Goal: Contribute content: Add original content to the website for others to see

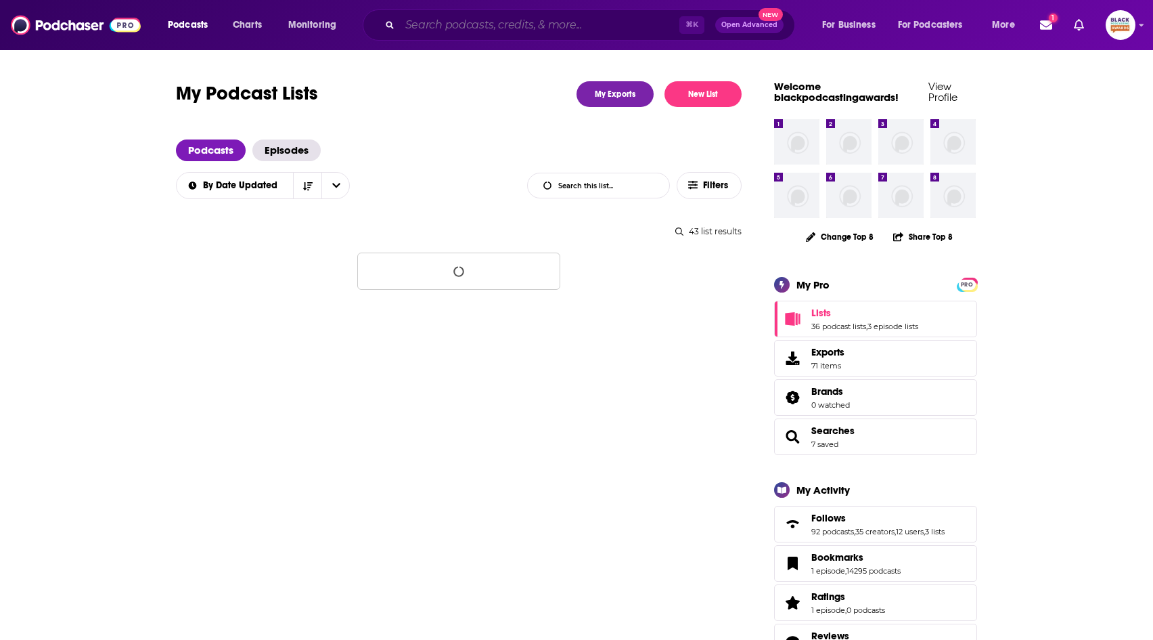
click at [478, 27] on input "Search podcasts, credits, & more..." at bounding box center [540, 25] width 280 height 22
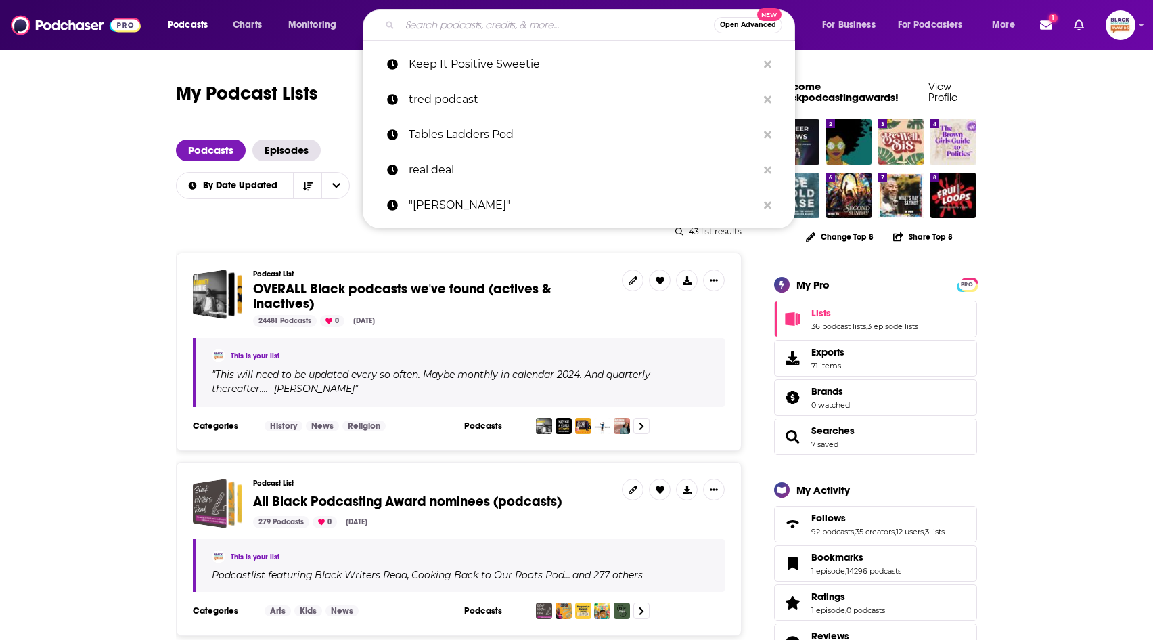
paste input "Double Dose Podcast"
type input "Double Dose Podcast"
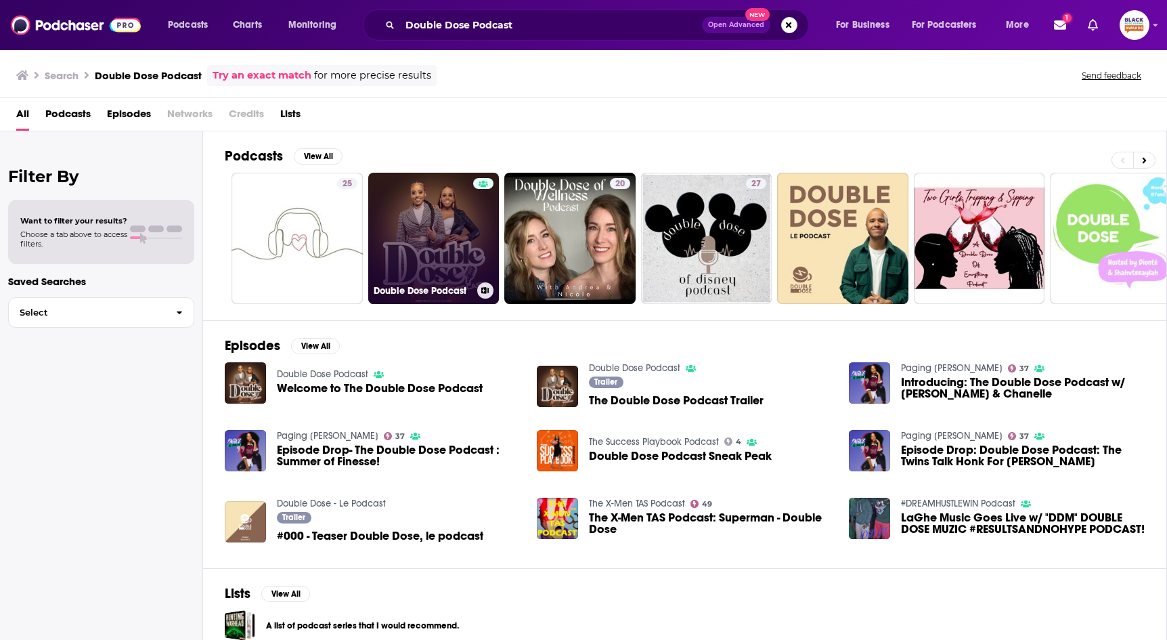
click at [483, 288] on icon at bounding box center [484, 290] width 7 height 7
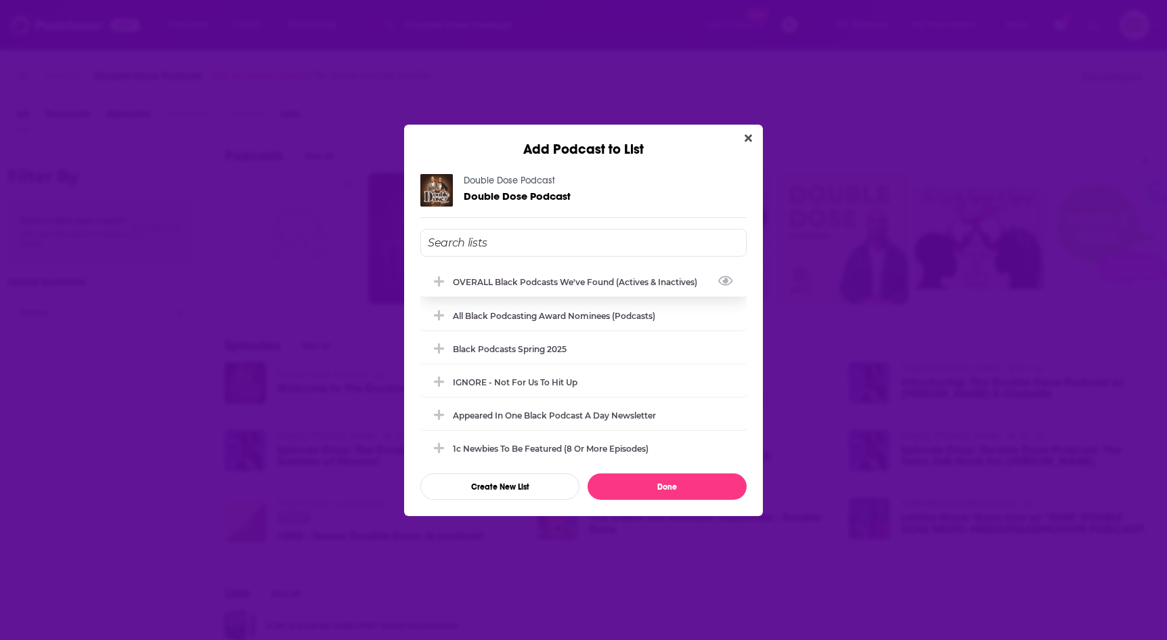
click at [576, 280] on div "OVERALL Black podcasts we've found (actives & inactives)" at bounding box center [579, 282] width 252 height 10
click at [668, 494] on button "Done" at bounding box center [667, 486] width 159 height 26
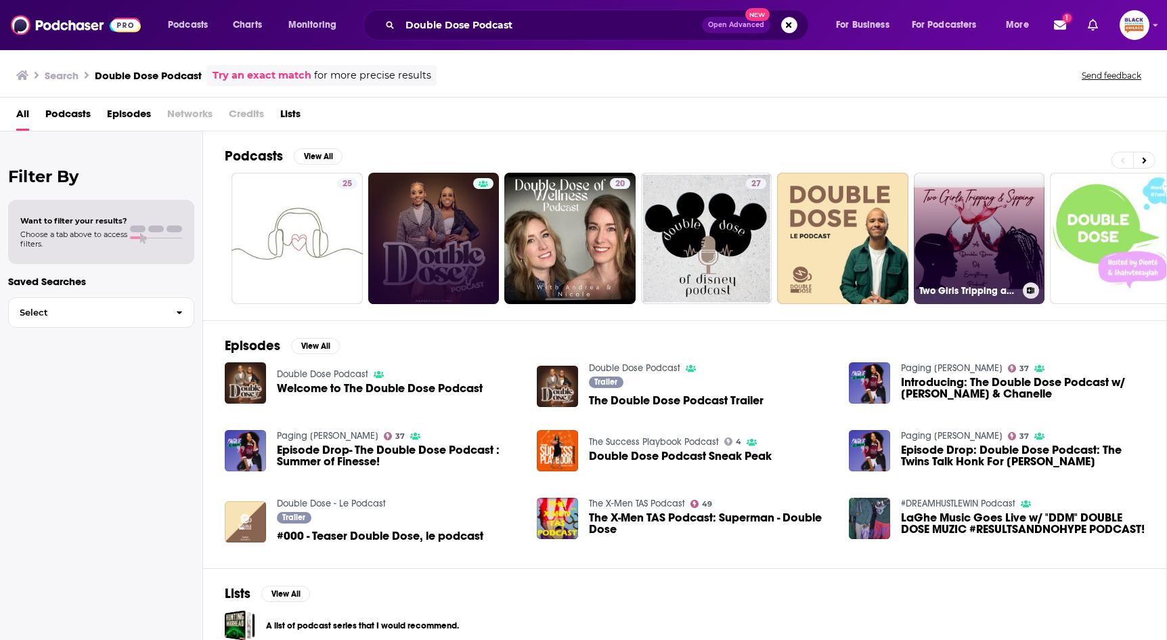
click at [1032, 290] on icon at bounding box center [1030, 290] width 7 height 7
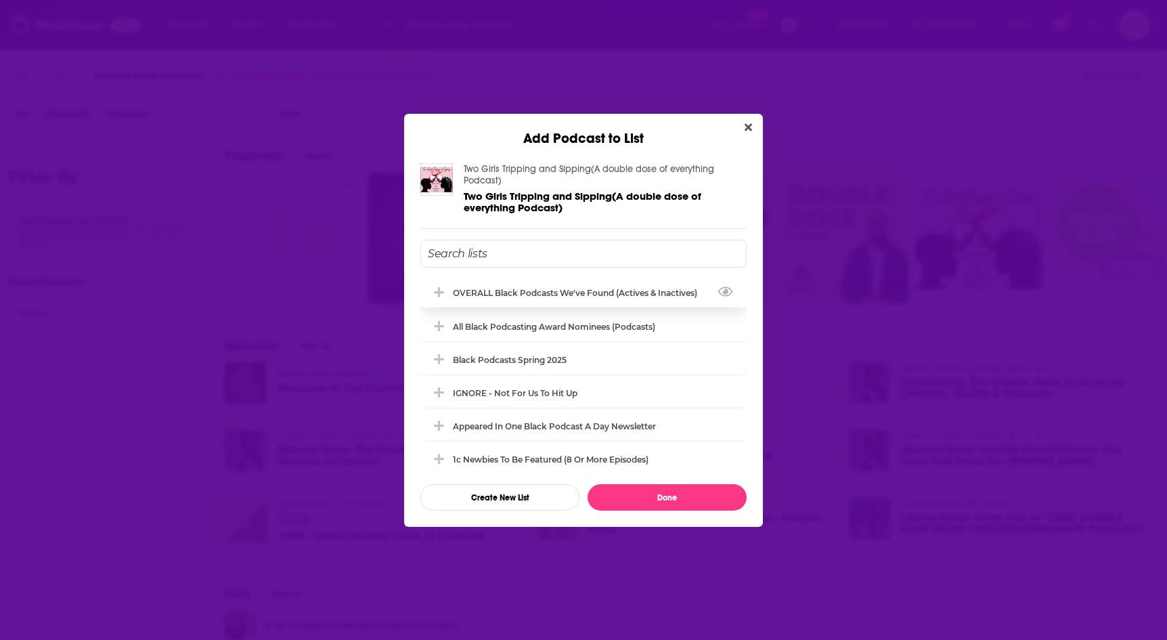
click at [640, 292] on div "OVERALL Black podcasts we've found (actives & inactives)" at bounding box center [579, 293] width 252 height 10
click at [663, 491] on button "Done" at bounding box center [667, 497] width 159 height 26
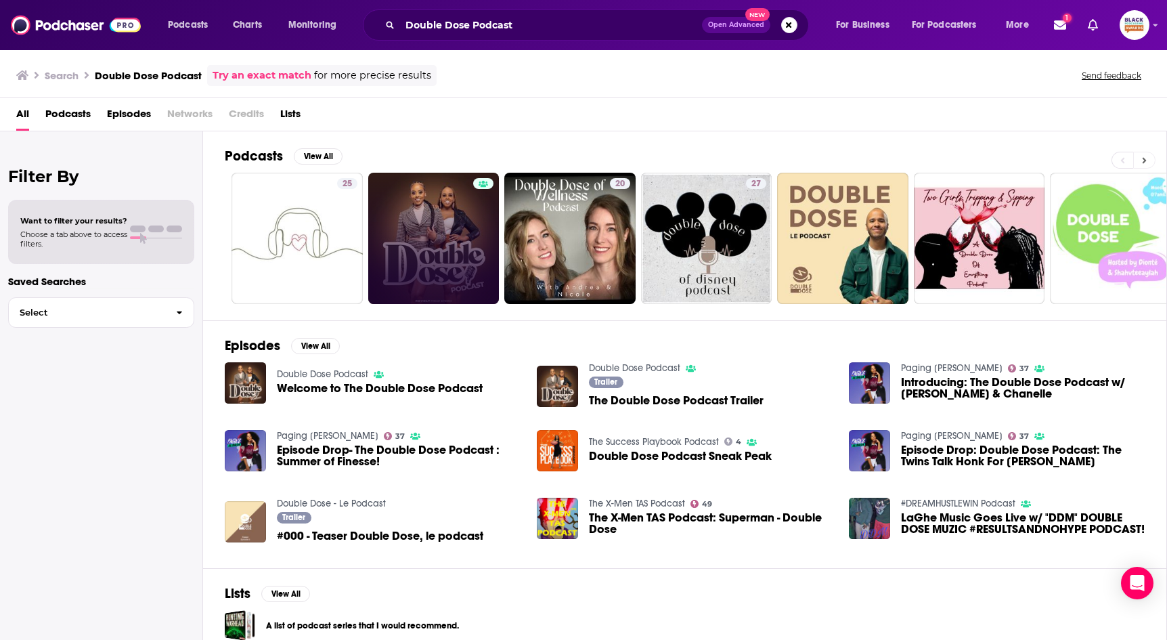
click at [1145, 157] on icon at bounding box center [1144, 160] width 5 height 9
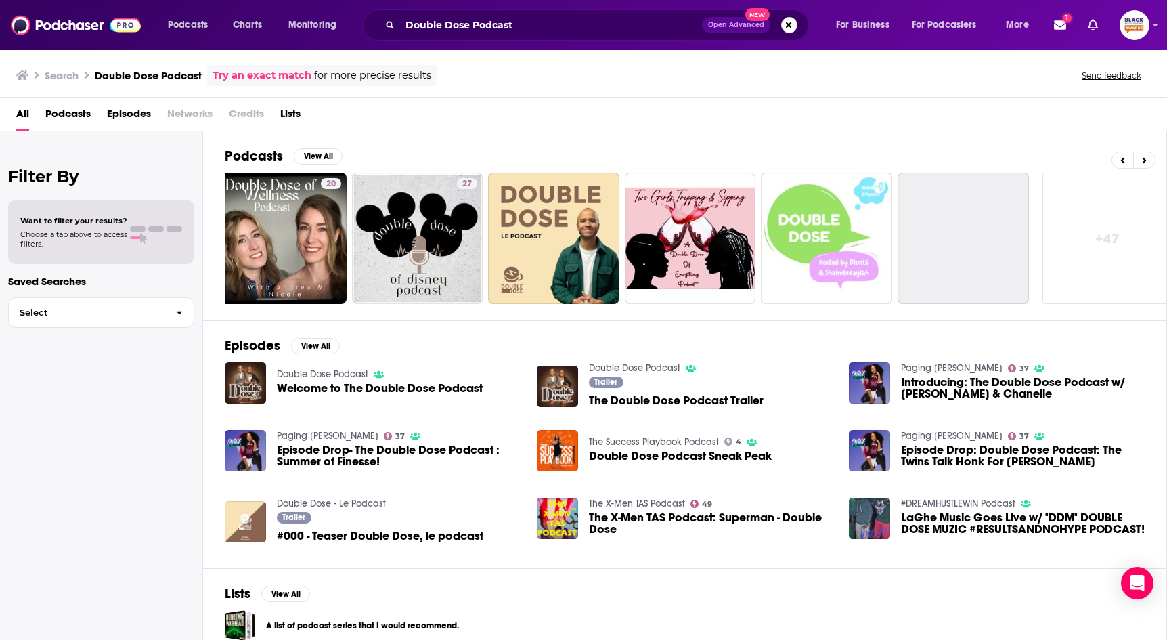
scroll to position [0, 301]
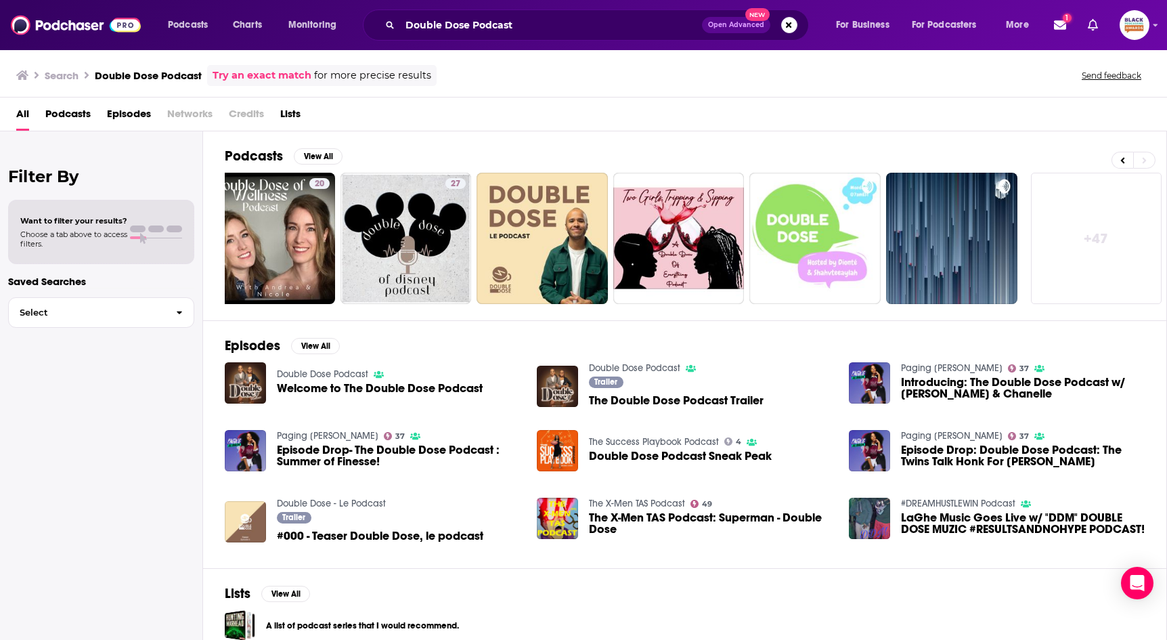
click at [298, 76] on link "Try an exact match" at bounding box center [262, 76] width 99 height 16
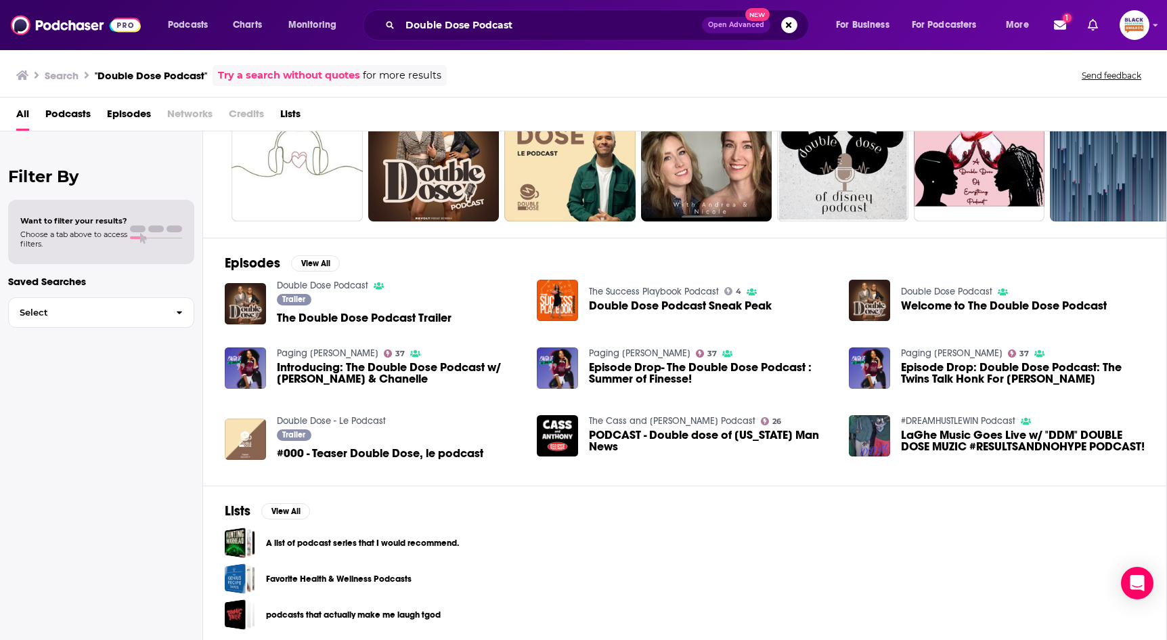
scroll to position [83, 0]
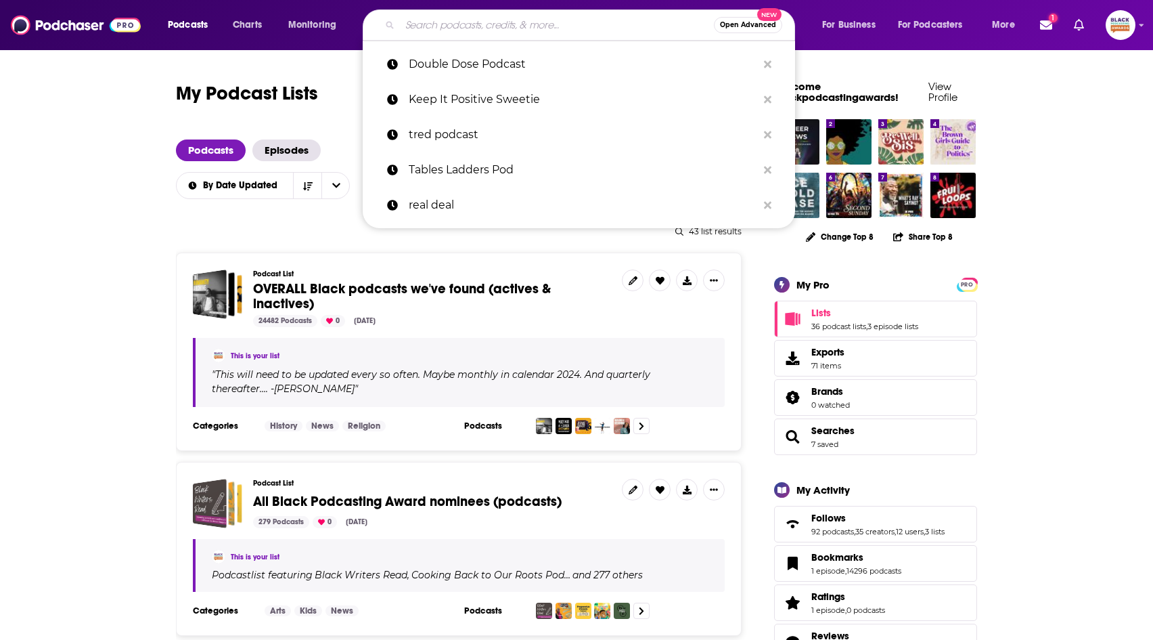
click at [560, 35] on input "Search podcasts, credits, & more..." at bounding box center [557, 25] width 314 height 22
paste input "Urban Limitrophe"
type input "Urban Limitrophe"
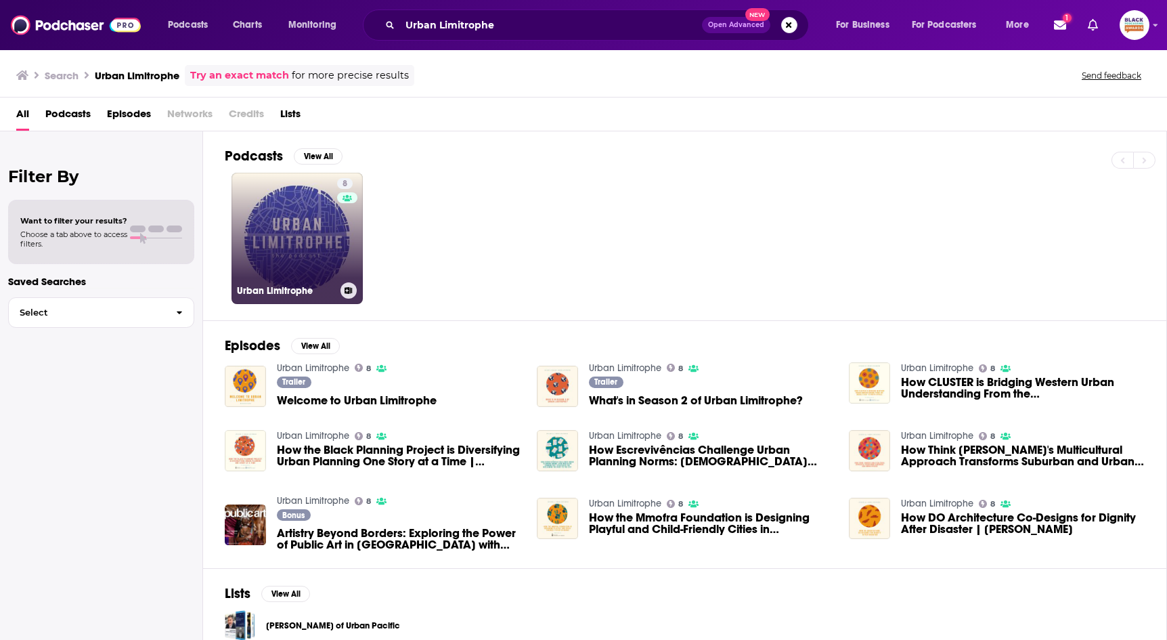
click at [338, 225] on div "8" at bounding box center [347, 230] width 20 height 104
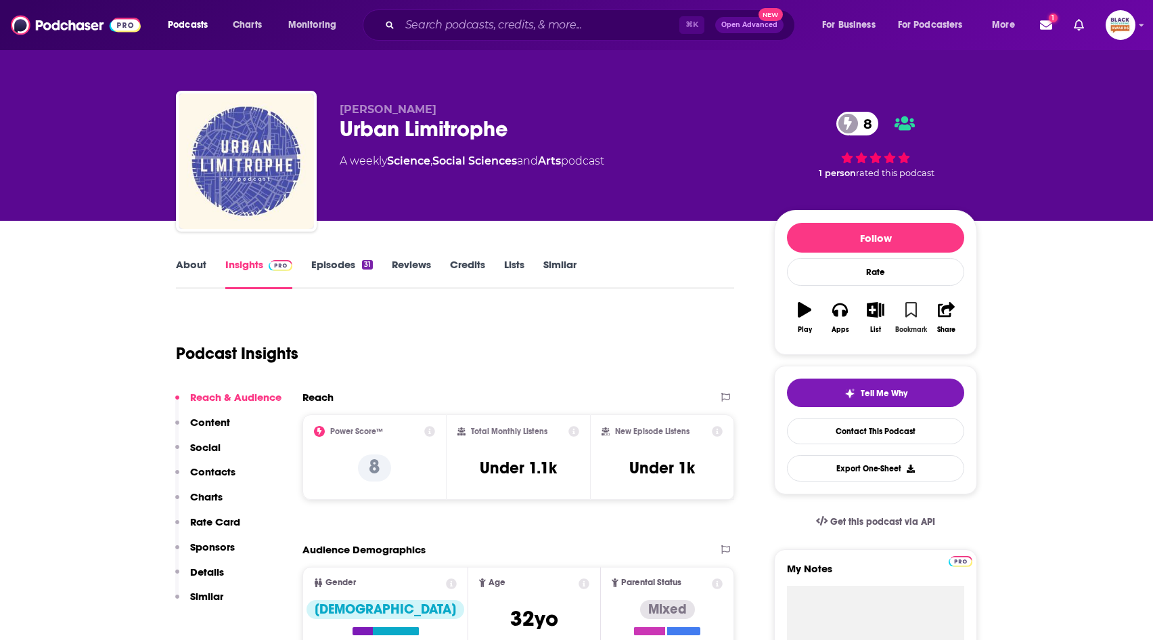
click at [907, 307] on icon "button" at bounding box center [912, 309] width 12 height 15
click at [878, 308] on icon "button" at bounding box center [875, 309] width 17 height 15
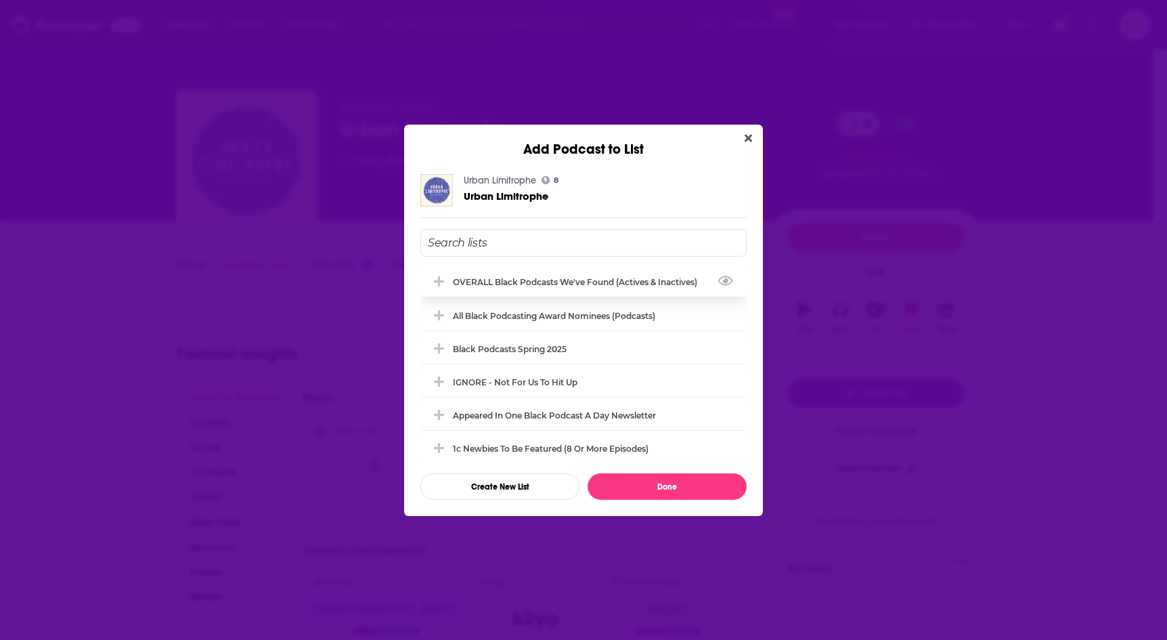
click at [533, 288] on div "OVERALL Black podcasts we've found (actives & inactives)" at bounding box center [583, 282] width 326 height 30
click at [663, 487] on button "Done" at bounding box center [667, 486] width 159 height 26
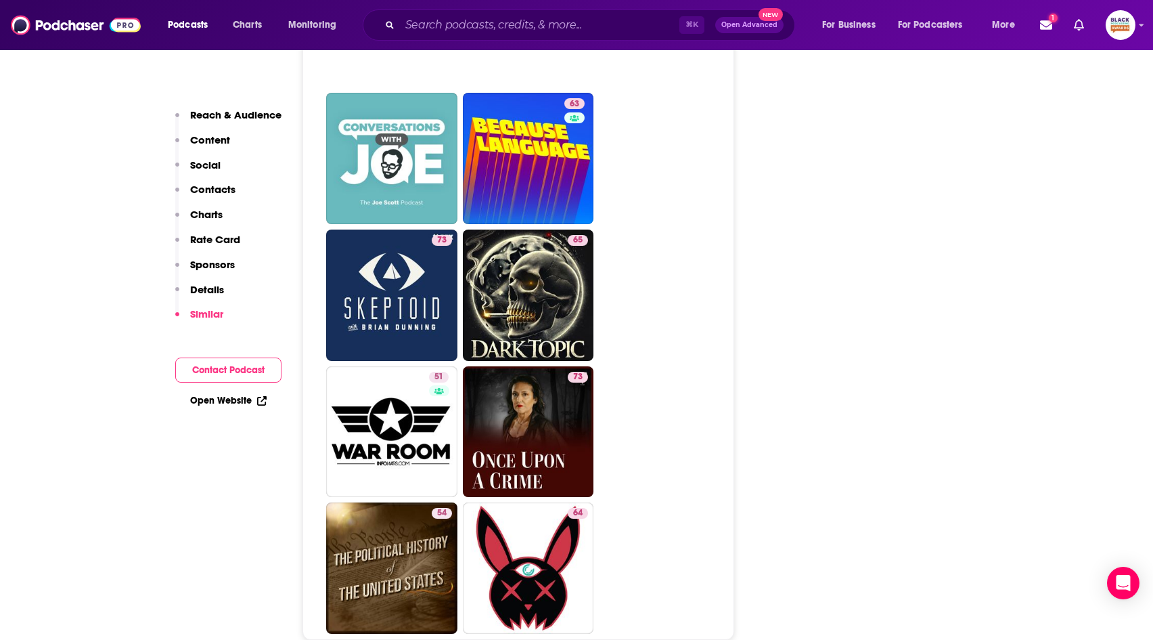
scroll to position [5827, 0]
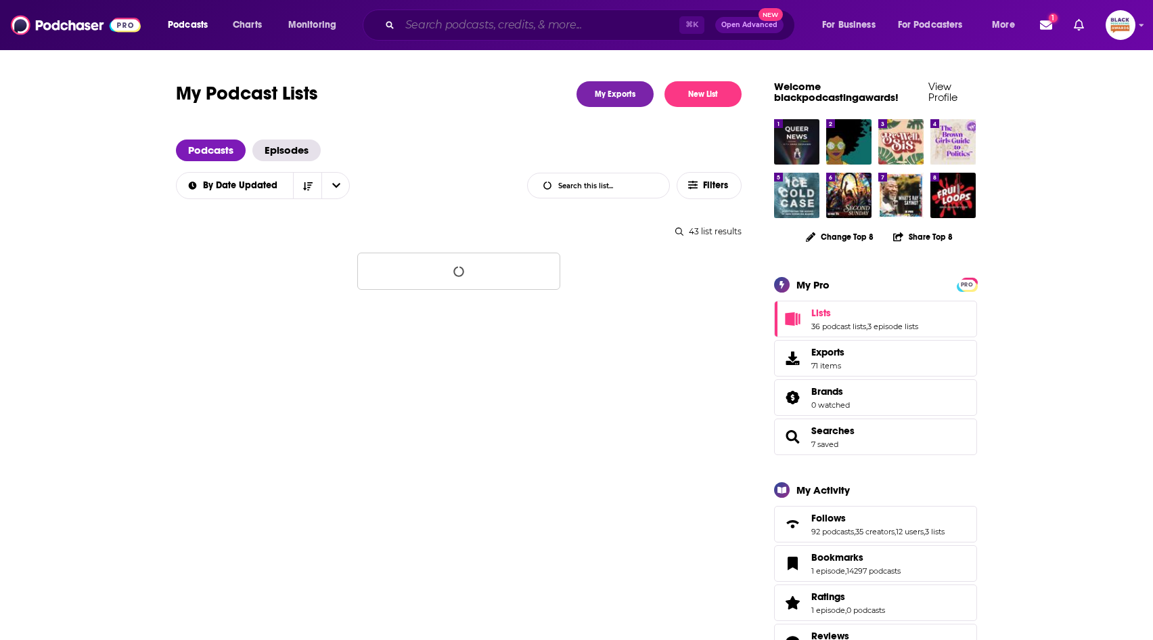
click at [581, 24] on input "Search podcasts, credits, & more..." at bounding box center [540, 25] width 280 height 22
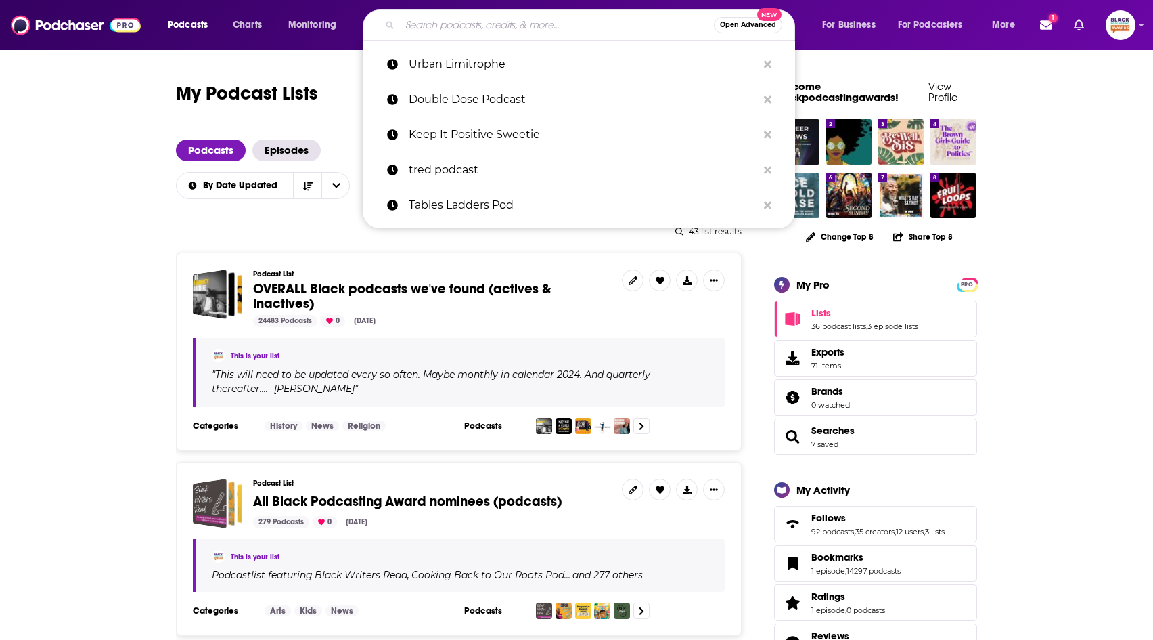
paste input "At The End Of The Day Podcast"
type input "At The End Of The Day Podcast"
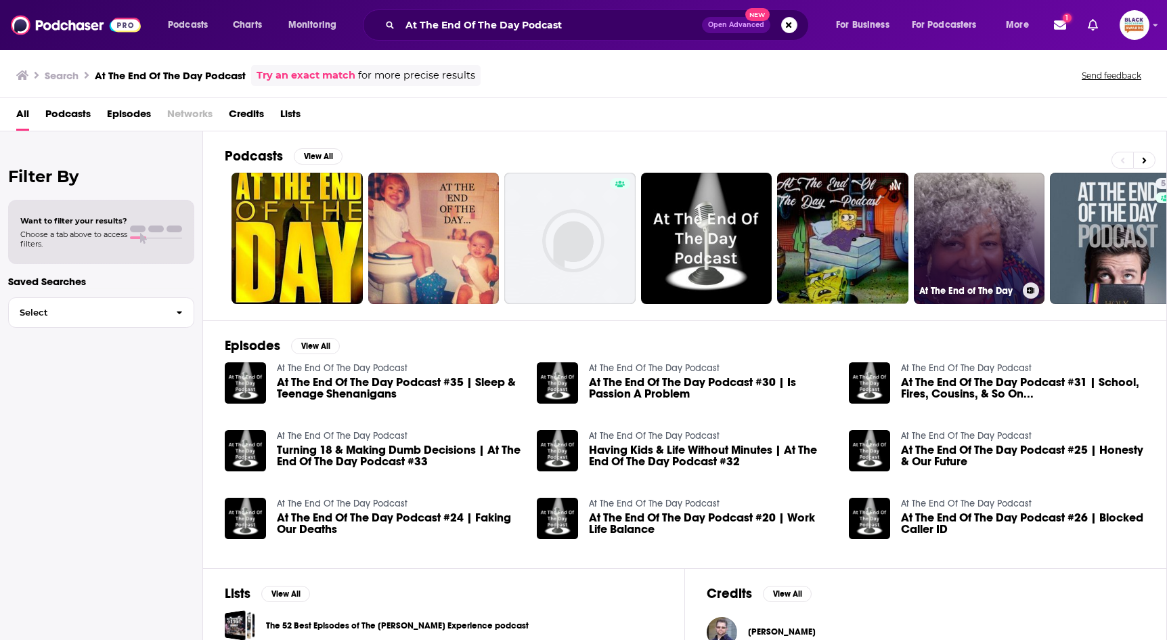
click at [1030, 288] on icon at bounding box center [1030, 290] width 7 height 7
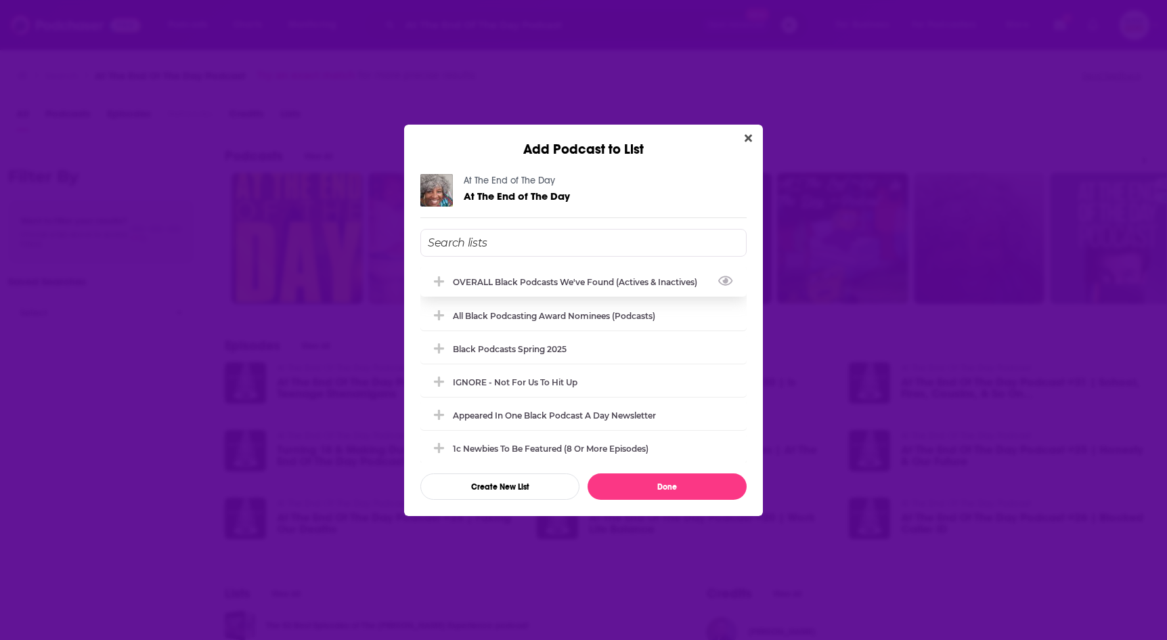
click at [558, 286] on div "OVERALL Black podcasts we've found (actives & inactives)" at bounding box center [579, 282] width 252 height 10
click at [688, 486] on button "Done" at bounding box center [667, 486] width 159 height 26
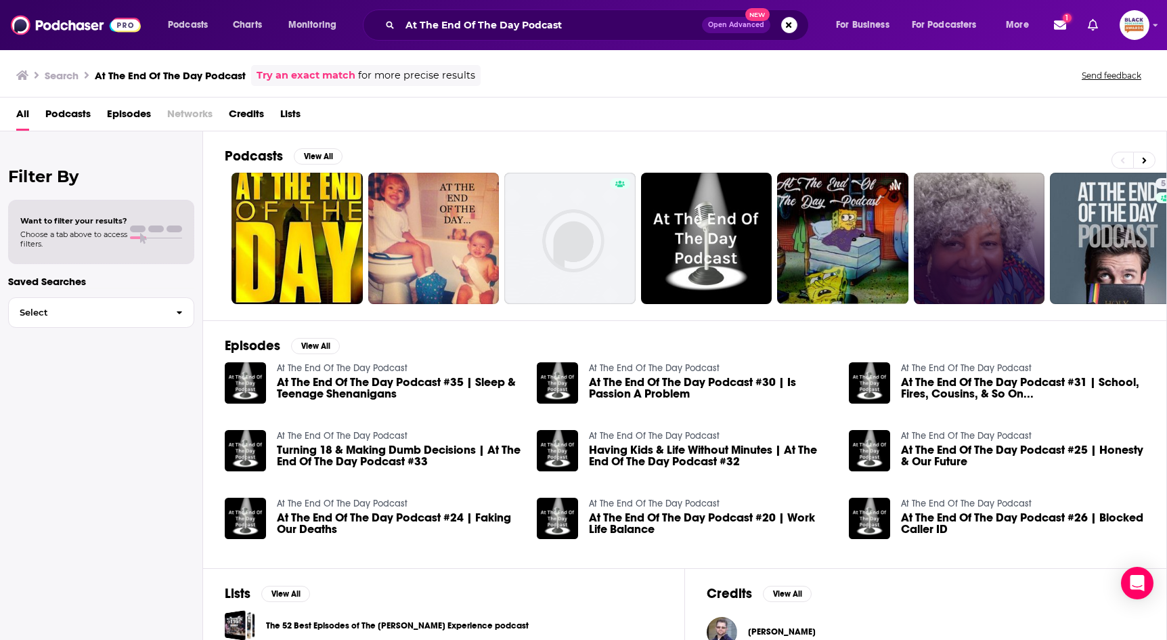
click at [281, 74] on link "Try an exact match" at bounding box center [306, 76] width 99 height 16
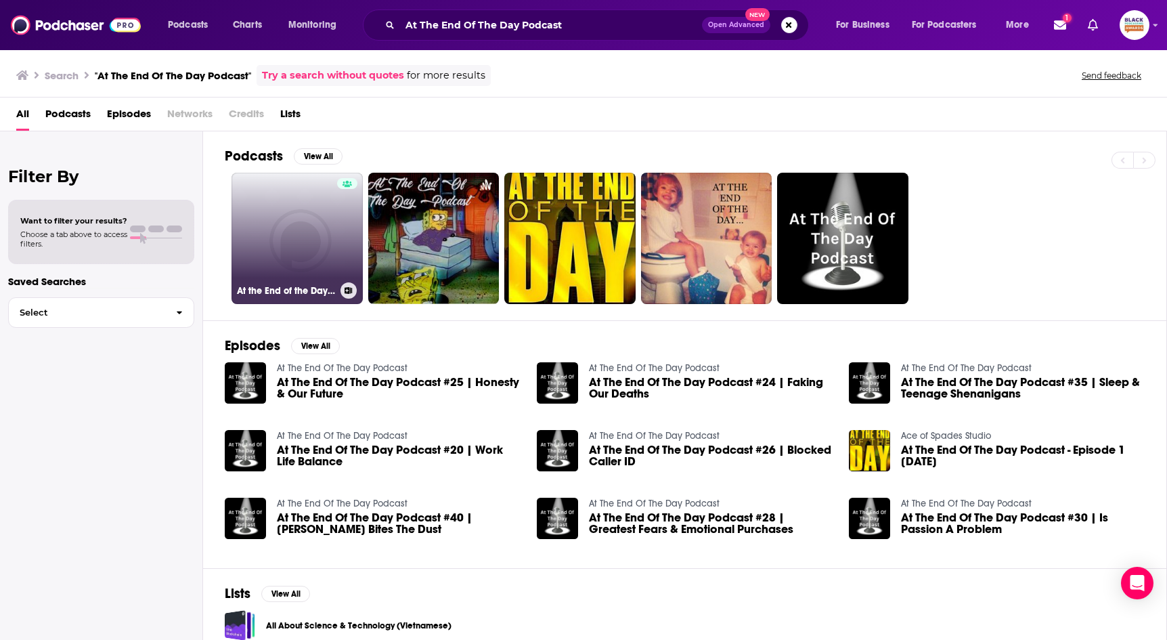
click at [290, 216] on link "At the End of the Day Podcast" at bounding box center [296, 238] width 131 height 131
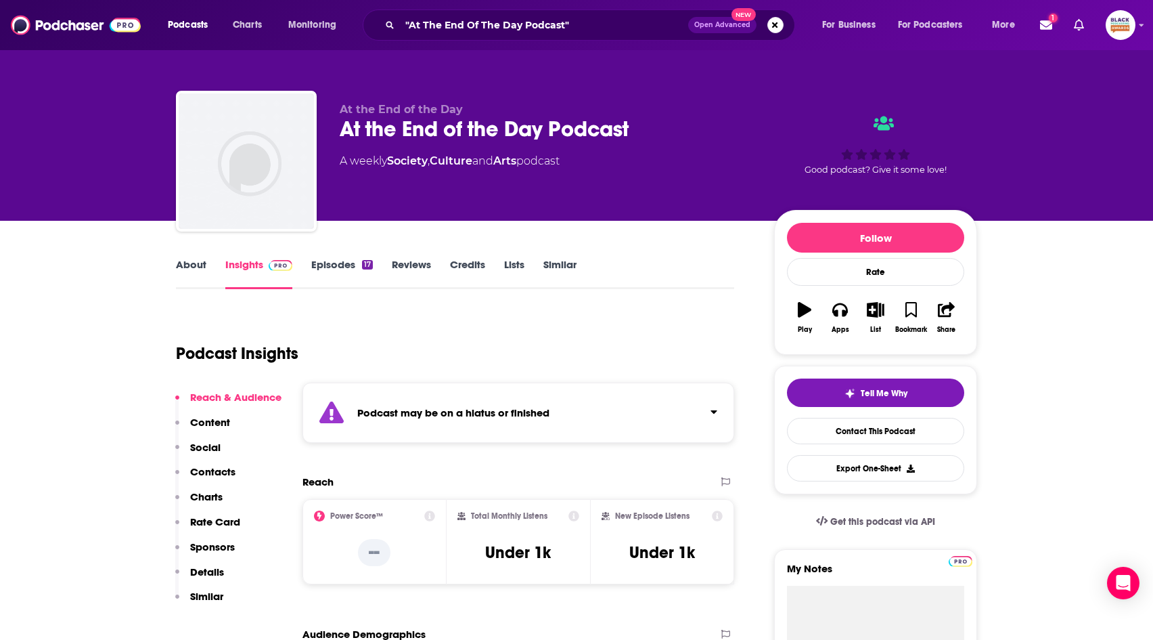
click at [196, 272] on link "About" at bounding box center [191, 273] width 30 height 31
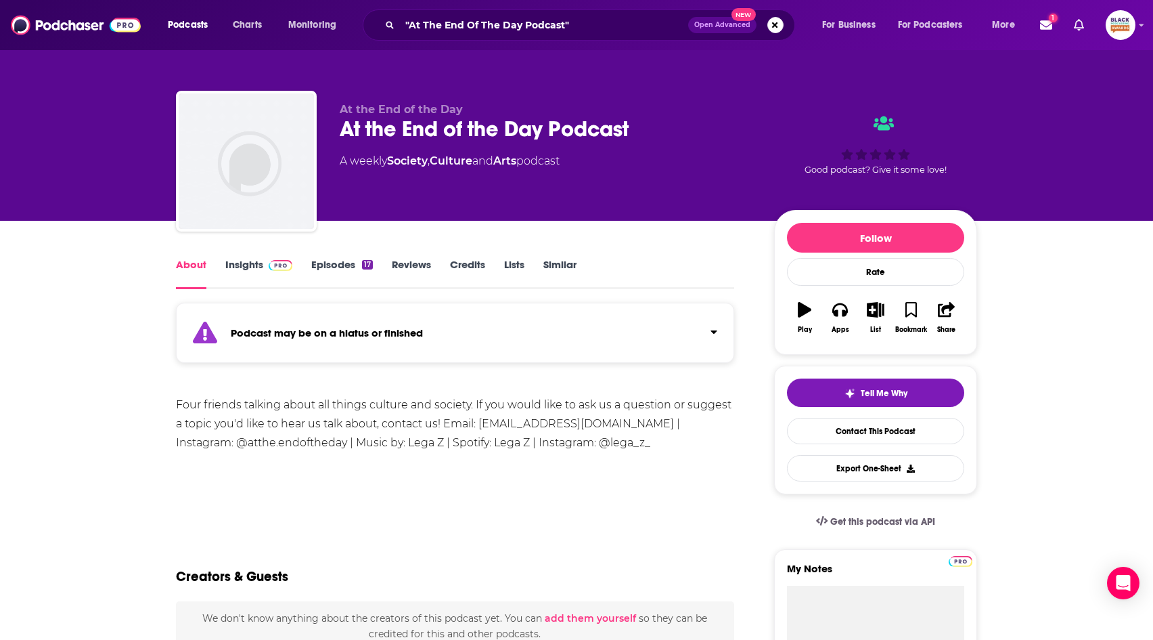
click at [1145, 24] on div "Podcasts Charts Monitoring "At The End Of The Day Podcast" Open Advanced New Fo…" at bounding box center [576, 25] width 1153 height 50
click at [1142, 24] on icon "Show profile menu" at bounding box center [1142, 25] width 5 height 3
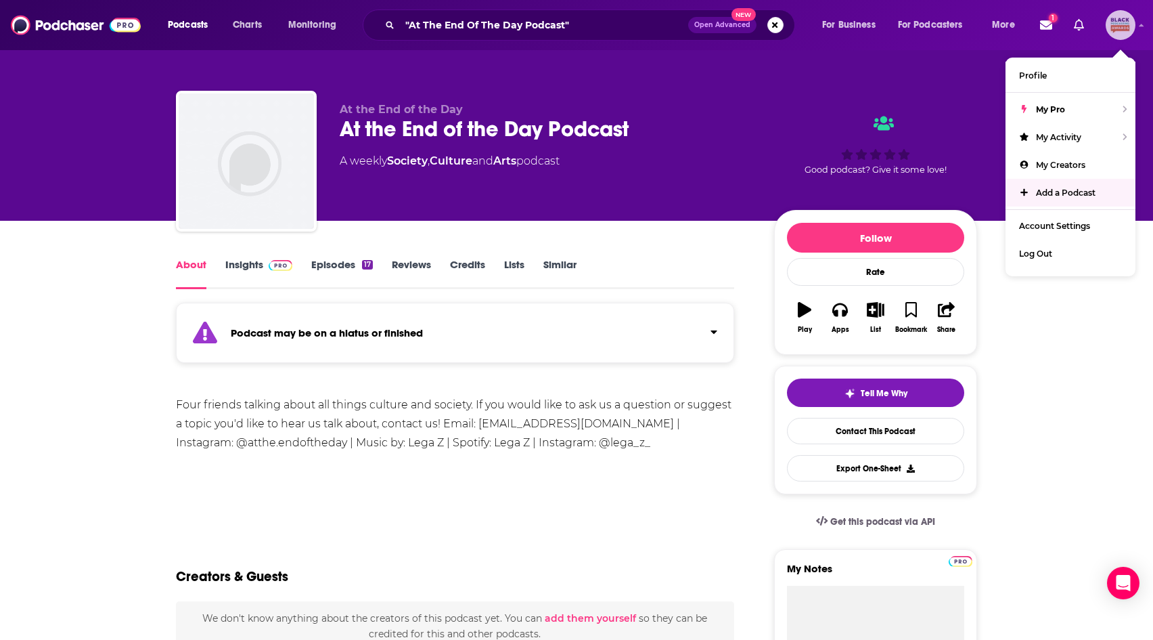
click at [1063, 181] on link "Add a Podcast" at bounding box center [1071, 193] width 130 height 28
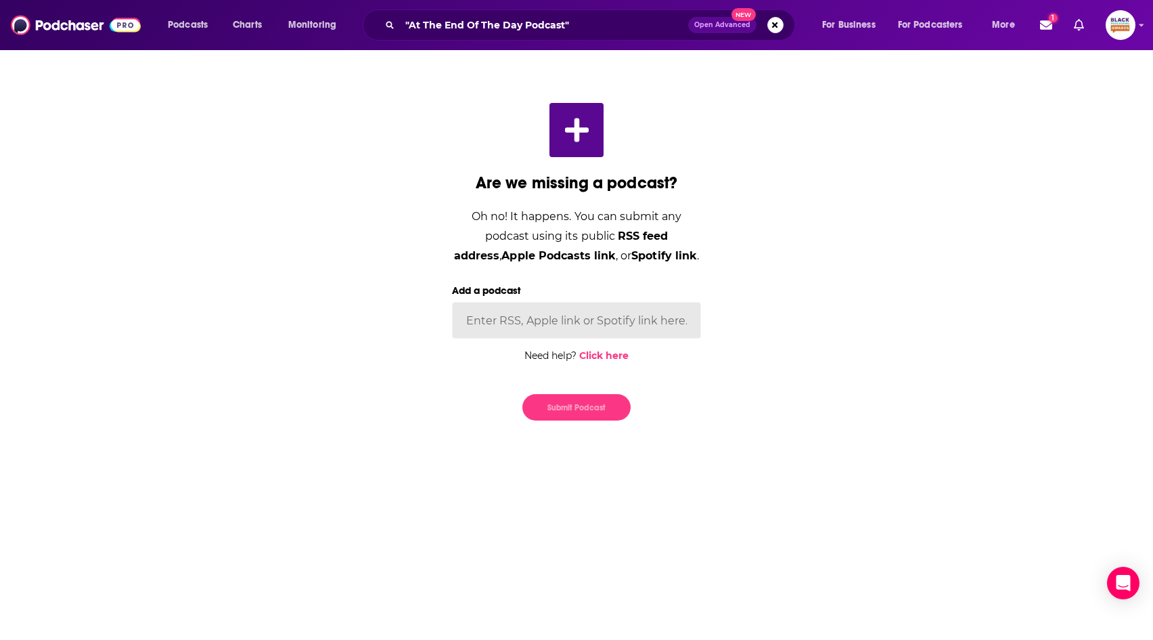
click at [593, 328] on input "Add a podcast" at bounding box center [576, 320] width 249 height 37
paste input "https://podcasts.apple.com/us/podcast/at-the-end-of-the-day/id1692279989"
type input "https://podcasts.apple.com/us/podcast/at-the-end-of-the-day/id1692279989"
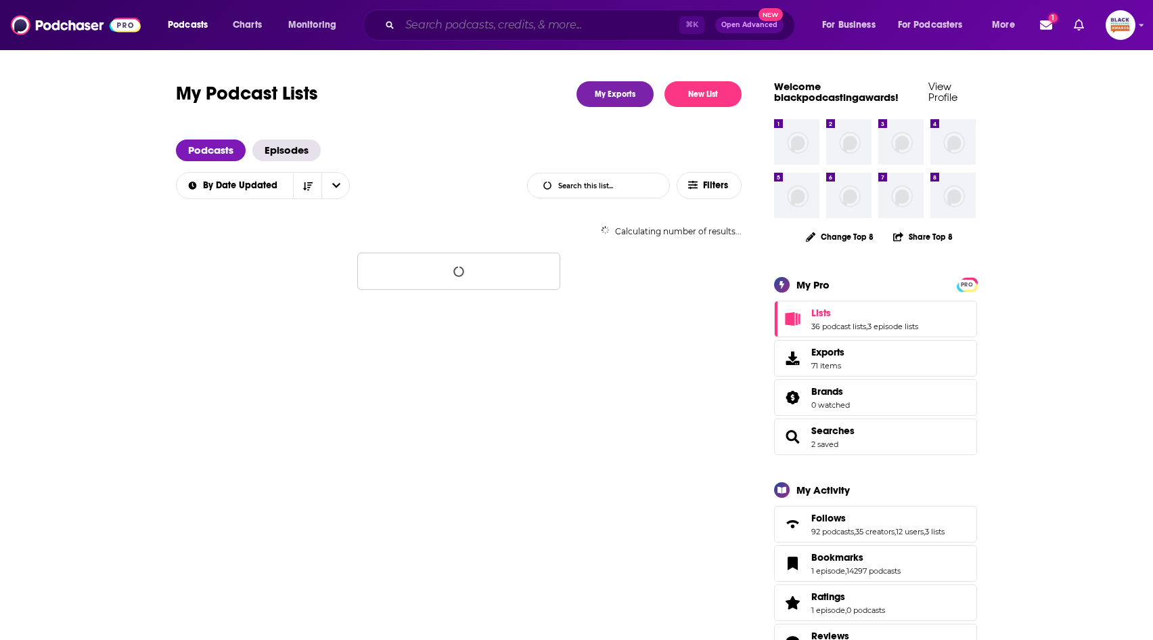
click at [493, 17] on input "Search podcasts, credits, & more..." at bounding box center [540, 25] width 280 height 22
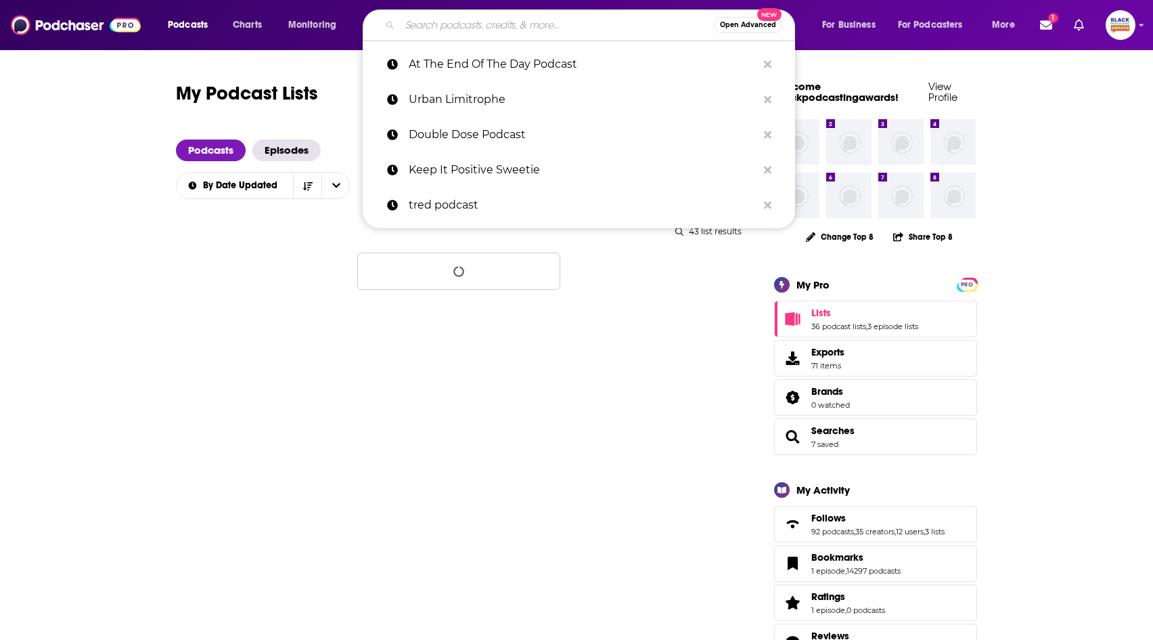
paste input "[PERSON_NAME]"
type input "[PERSON_NAME]"
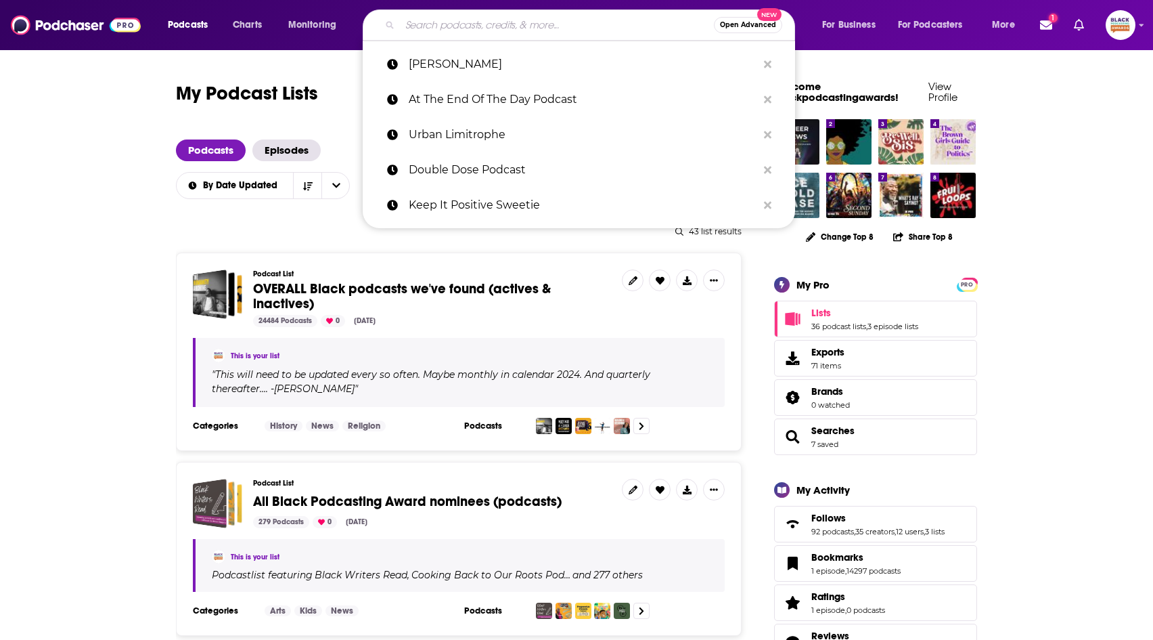
click at [512, 28] on input "Search podcasts, credits, & more..." at bounding box center [557, 25] width 314 height 22
paste input "Prudes Need NOT Apply"
type input "Prudes Need NOT Apply"
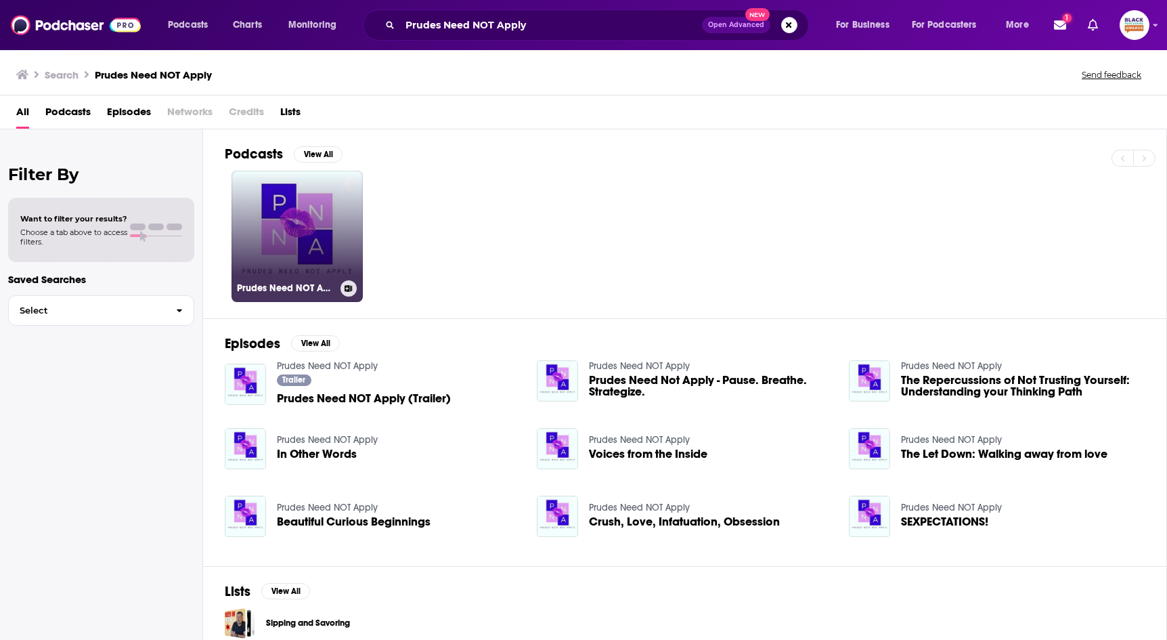
click at [236, 226] on link "Prudes Need NOT Apply" at bounding box center [296, 236] width 131 height 131
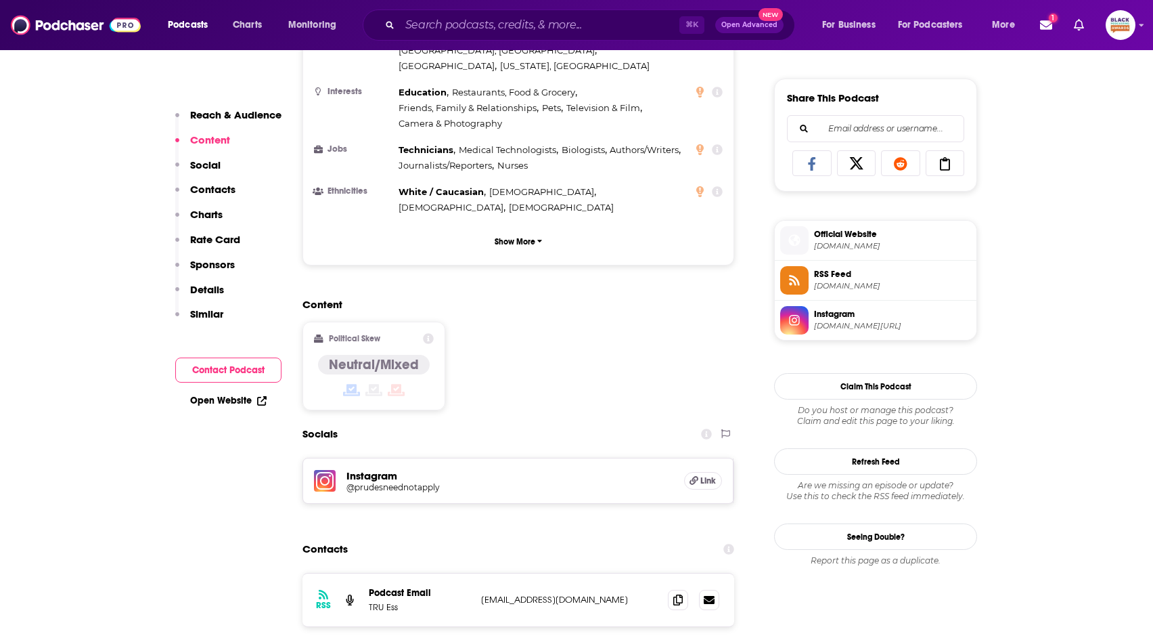
scroll to position [106, 0]
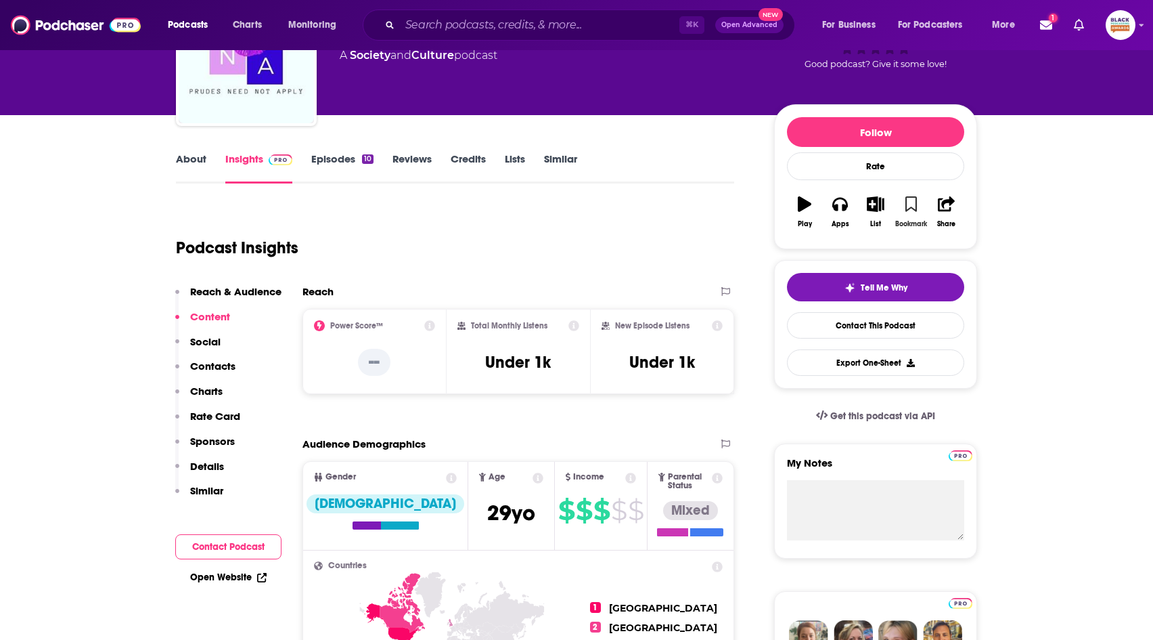
click at [910, 196] on icon "button" at bounding box center [912, 203] width 12 height 15
click at [869, 204] on icon "button" at bounding box center [876, 203] width 17 height 15
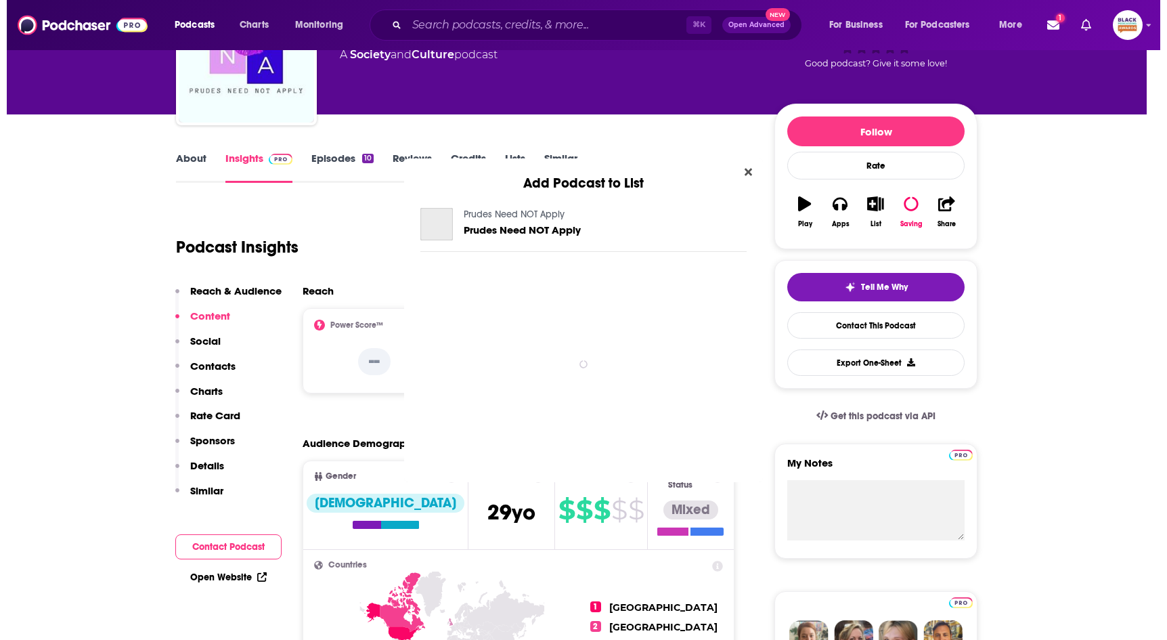
scroll to position [0, 0]
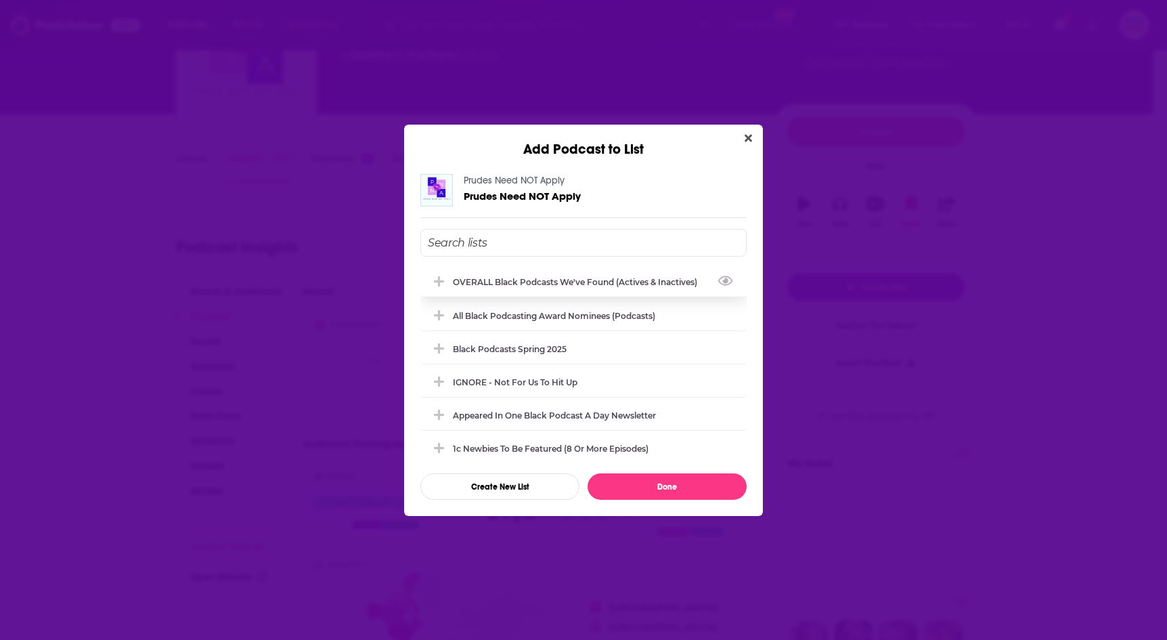
click at [585, 273] on div "OVERALL Black podcasts we've found (actives & inactives)" at bounding box center [583, 282] width 326 height 30
click at [678, 486] on button "Done" at bounding box center [667, 486] width 159 height 26
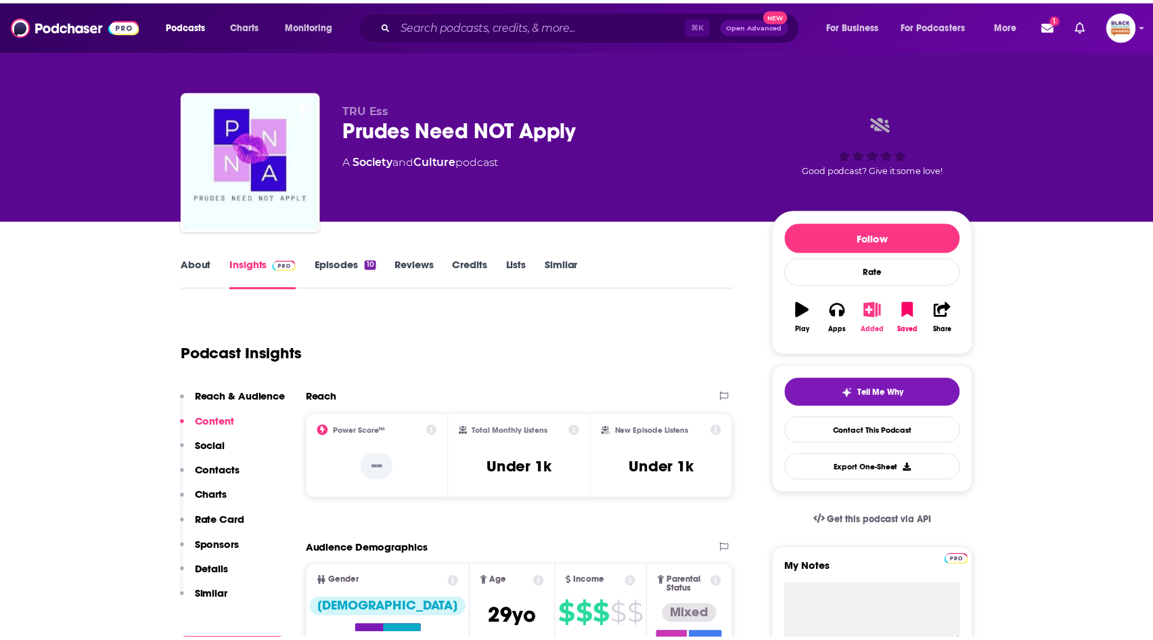
scroll to position [106, 0]
